Goal: Navigation & Orientation: Find specific page/section

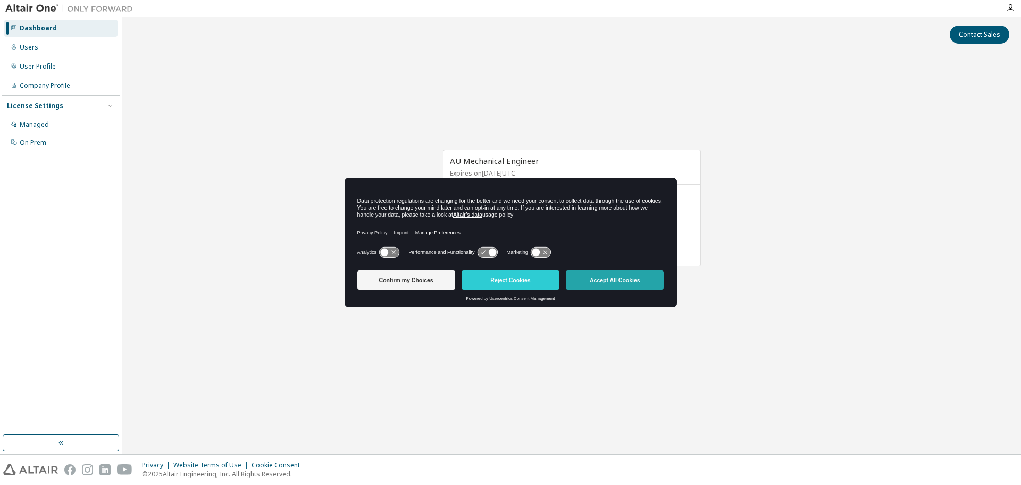
click at [622, 280] on button "Accept All Cookies" at bounding box center [615, 279] width 98 height 19
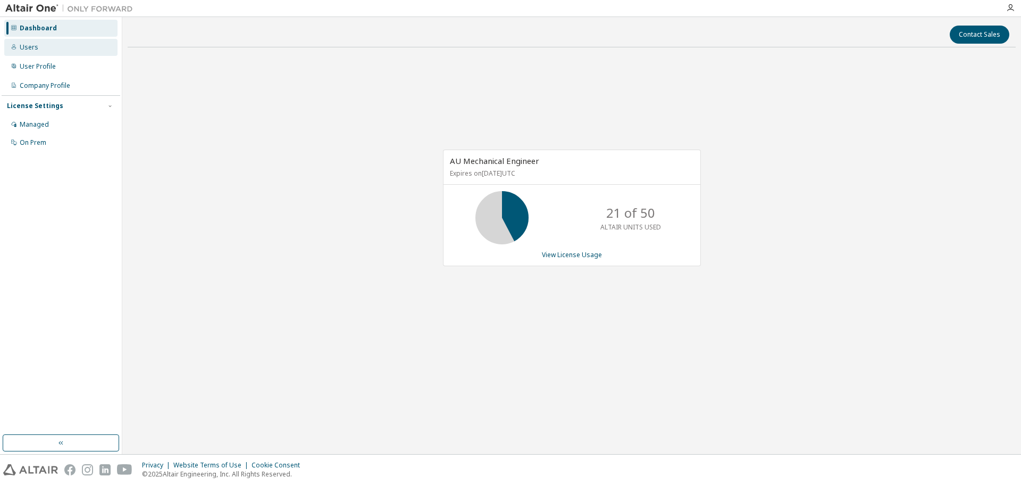
click at [41, 48] on div "Users" at bounding box center [60, 47] width 113 height 17
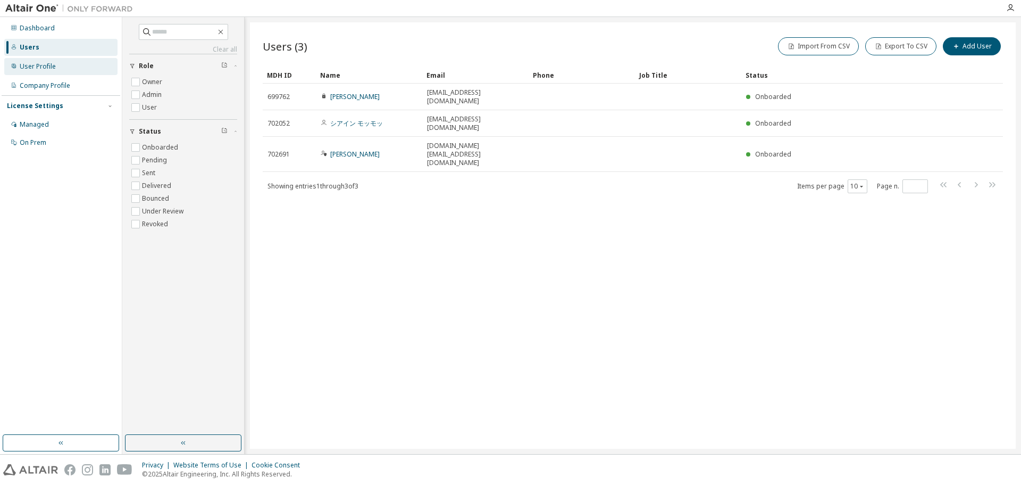
click at [62, 70] on div "User Profile" at bounding box center [60, 66] width 113 height 17
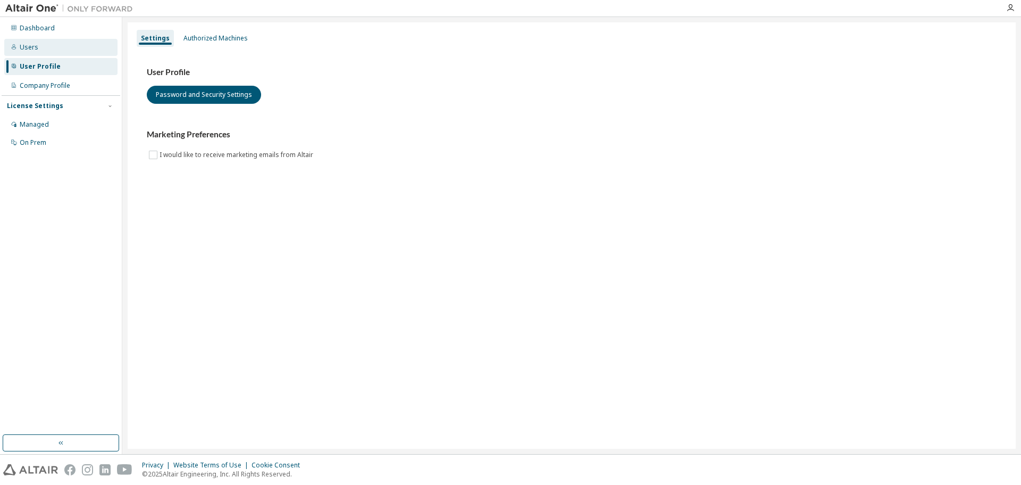
click at [38, 50] on div "Users" at bounding box center [60, 47] width 113 height 17
